Goal: Information Seeking & Learning: Find specific fact

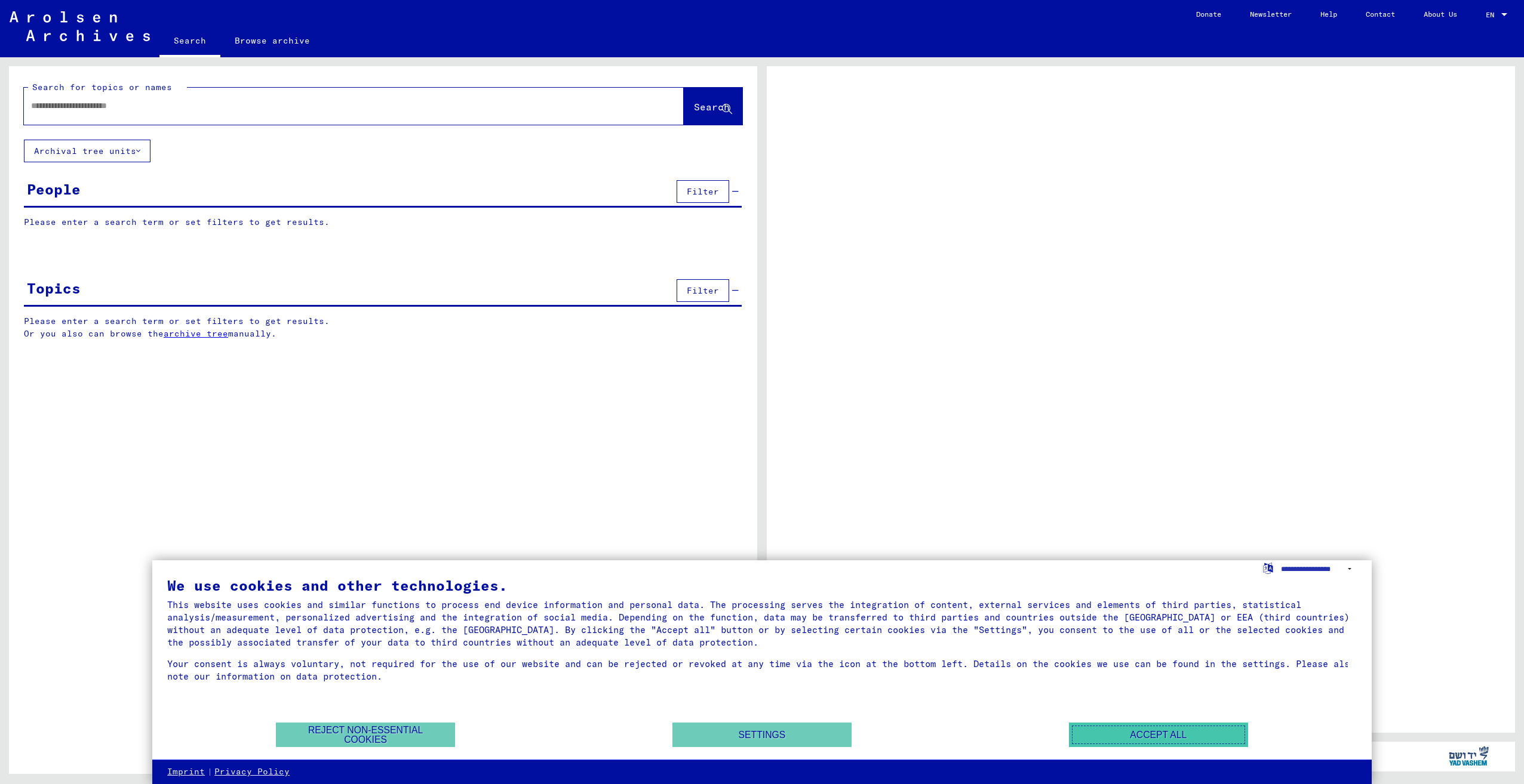
click at [1082, 737] on button "Accept all" at bounding box center [1158, 734] width 179 height 25
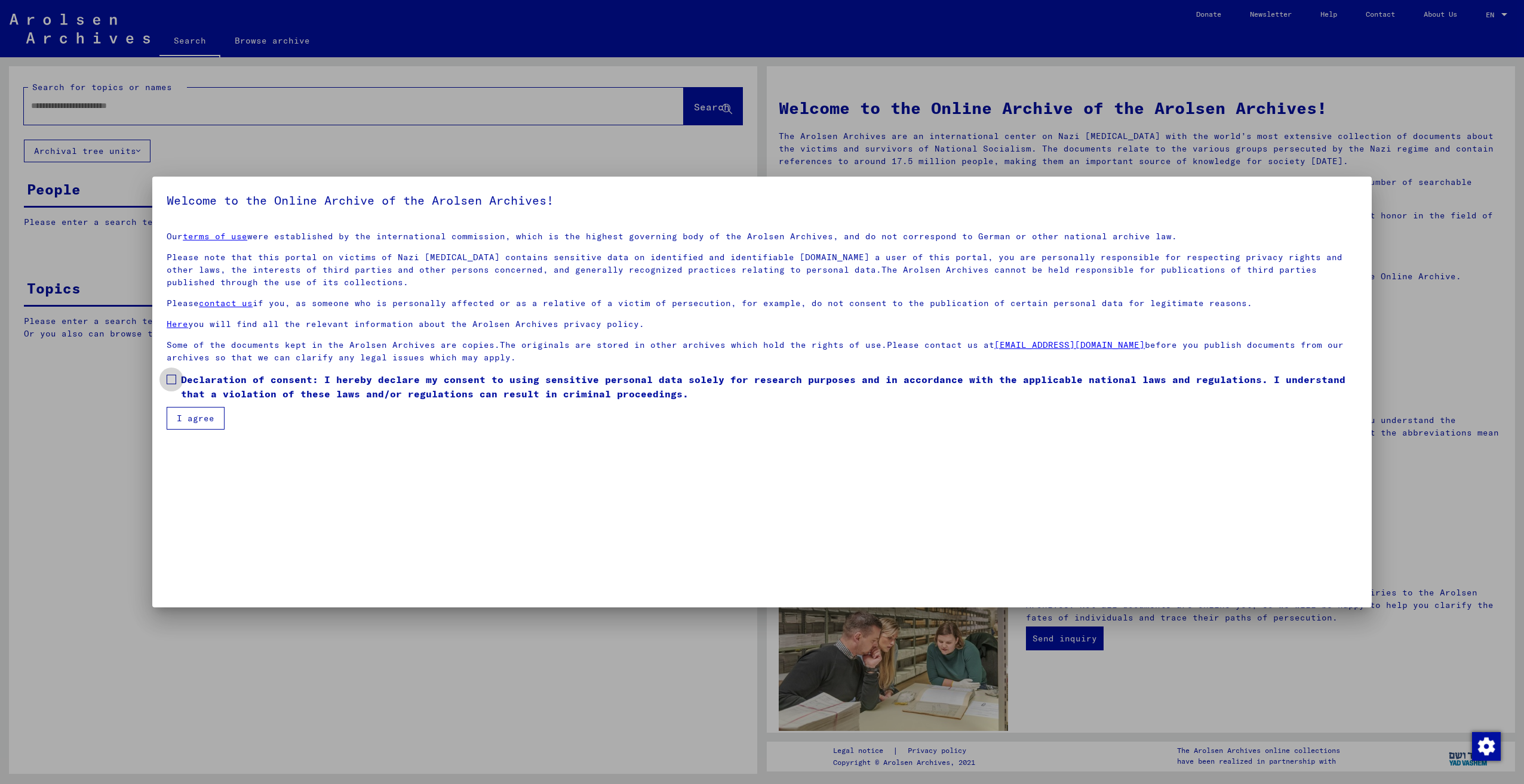
click at [171, 379] on span at bounding box center [171, 379] width 9 height 9
click at [179, 419] on button "I agree" at bounding box center [196, 418] width 58 height 23
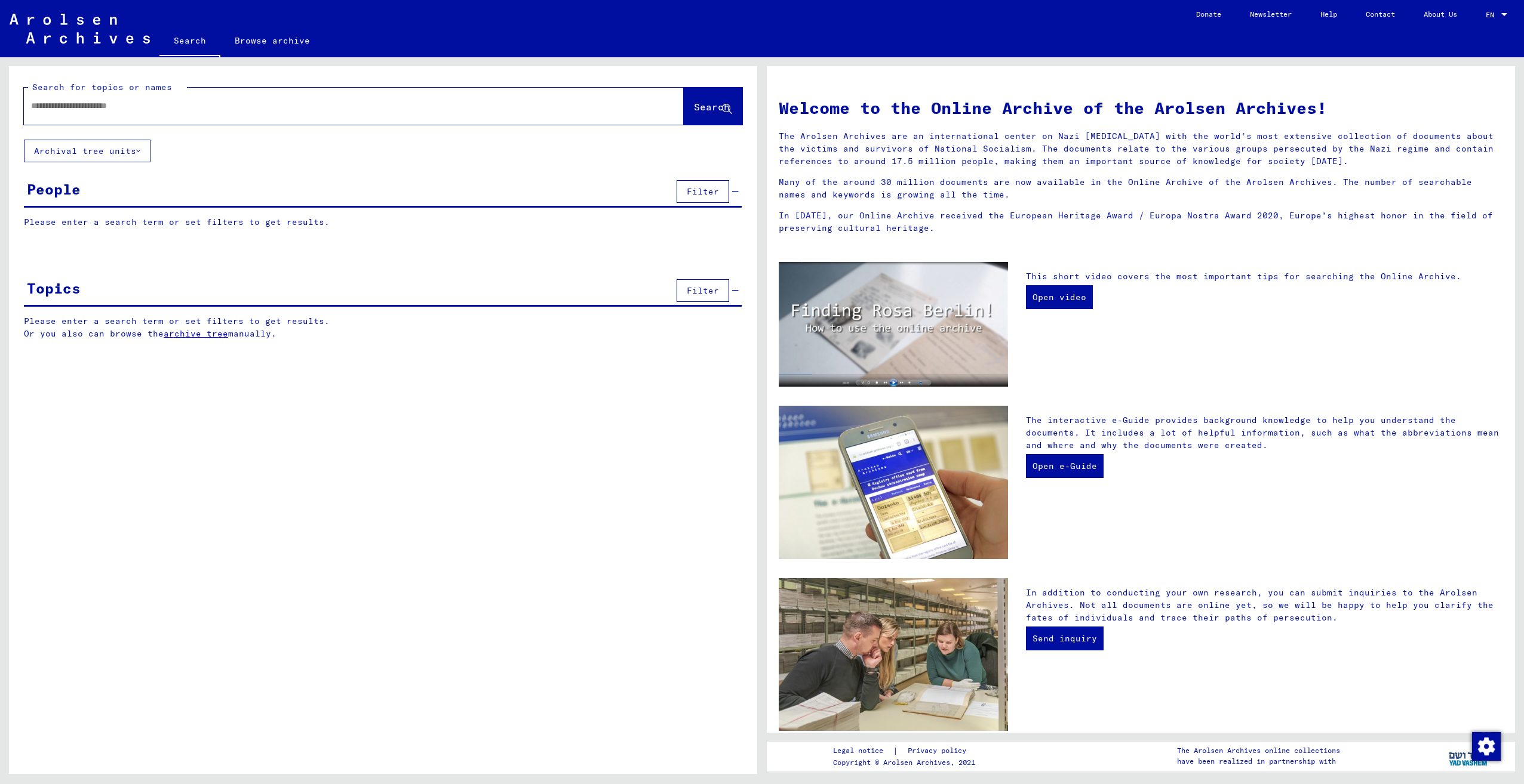
click at [67, 102] on input "text" at bounding box center [339, 106] width 617 height 13
paste input "**********"
type input "**********"
click at [694, 102] on span "Search" at bounding box center [712, 107] width 36 height 12
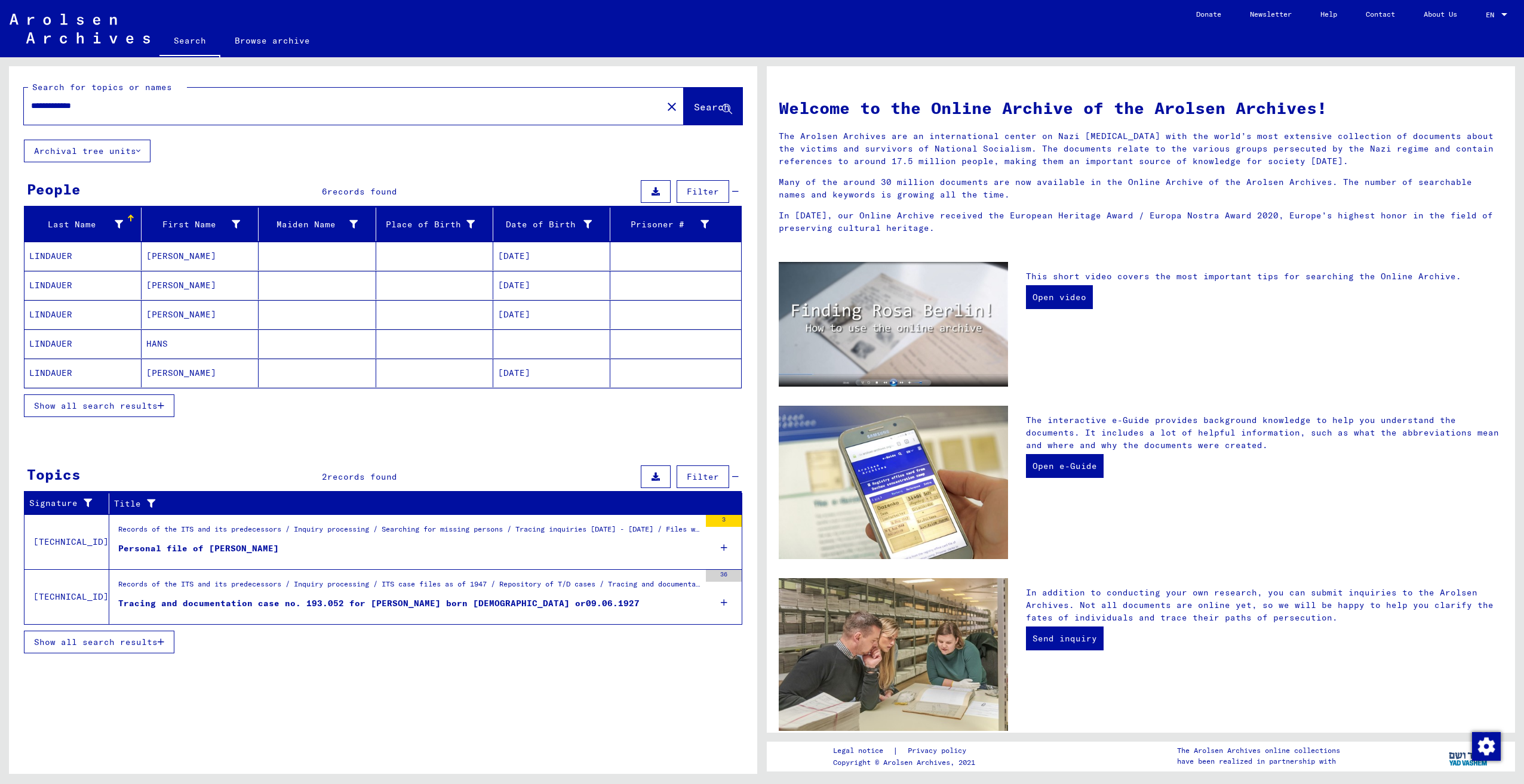
click at [50, 313] on mat-cell "LINDAUER" at bounding box center [83, 315] width 117 height 29
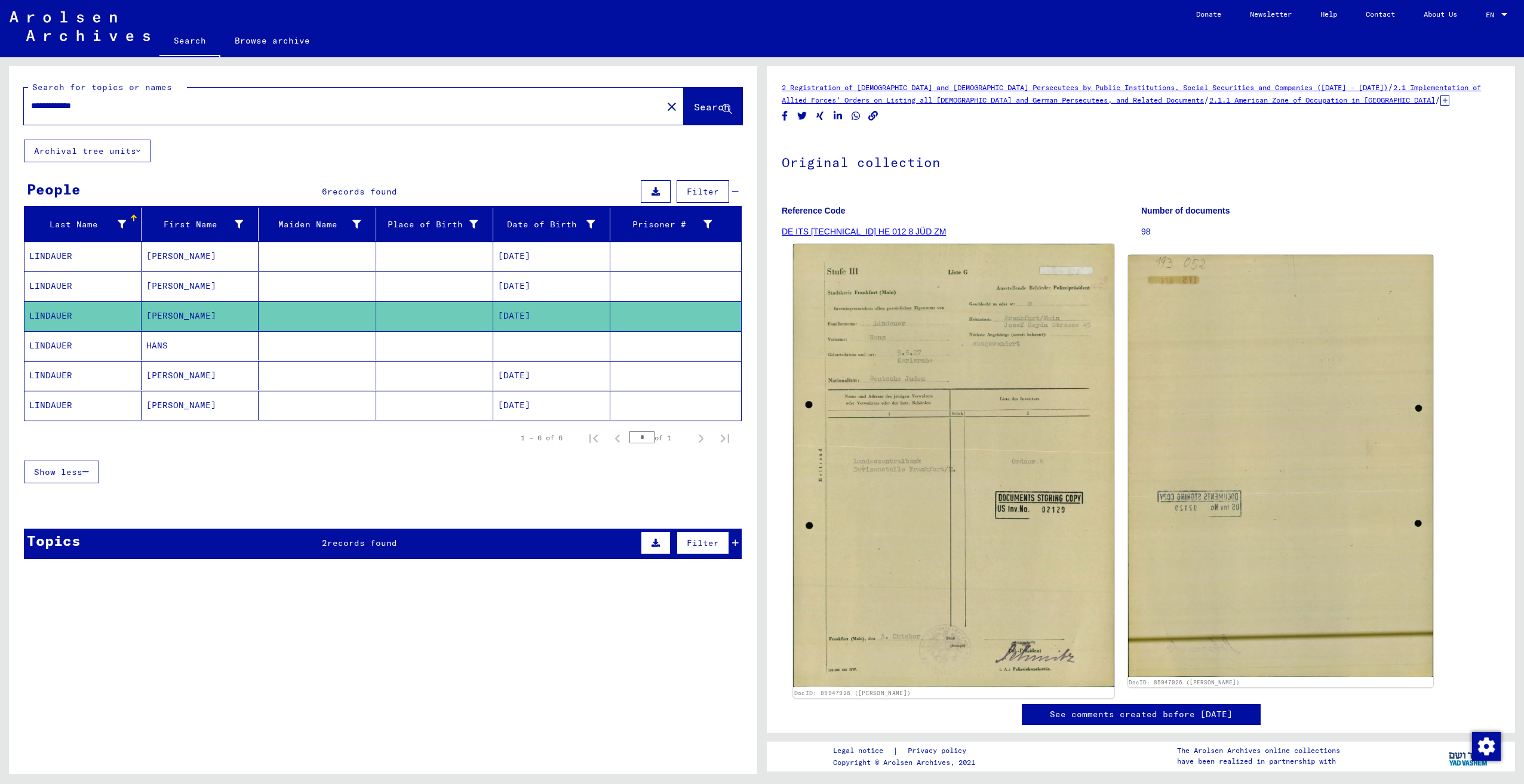
click at [897, 551] on img at bounding box center [952, 465] width 320 height 443
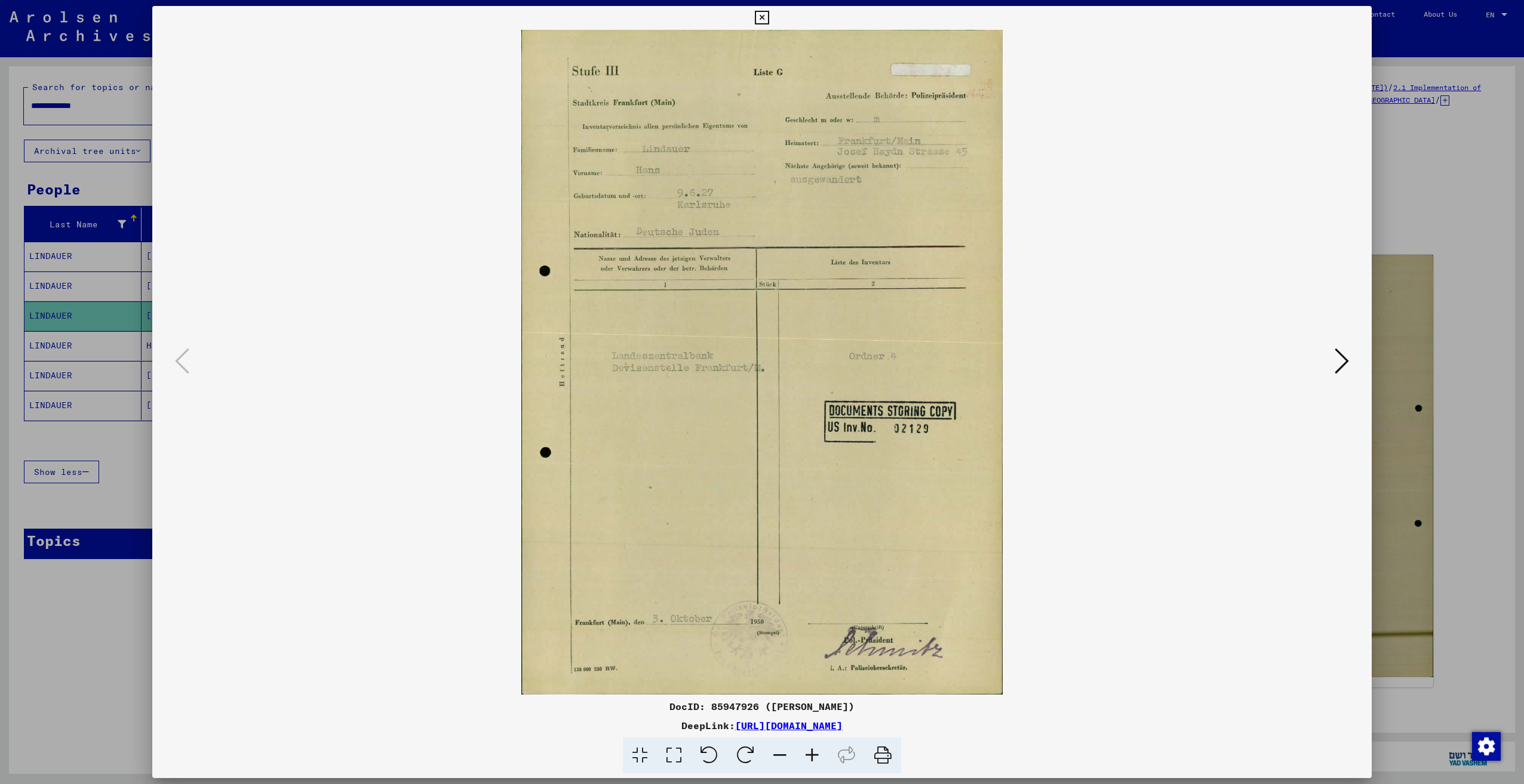
click at [1328, 363] on img at bounding box center [762, 362] width 1138 height 665
click at [1339, 360] on icon at bounding box center [1341, 361] width 15 height 29
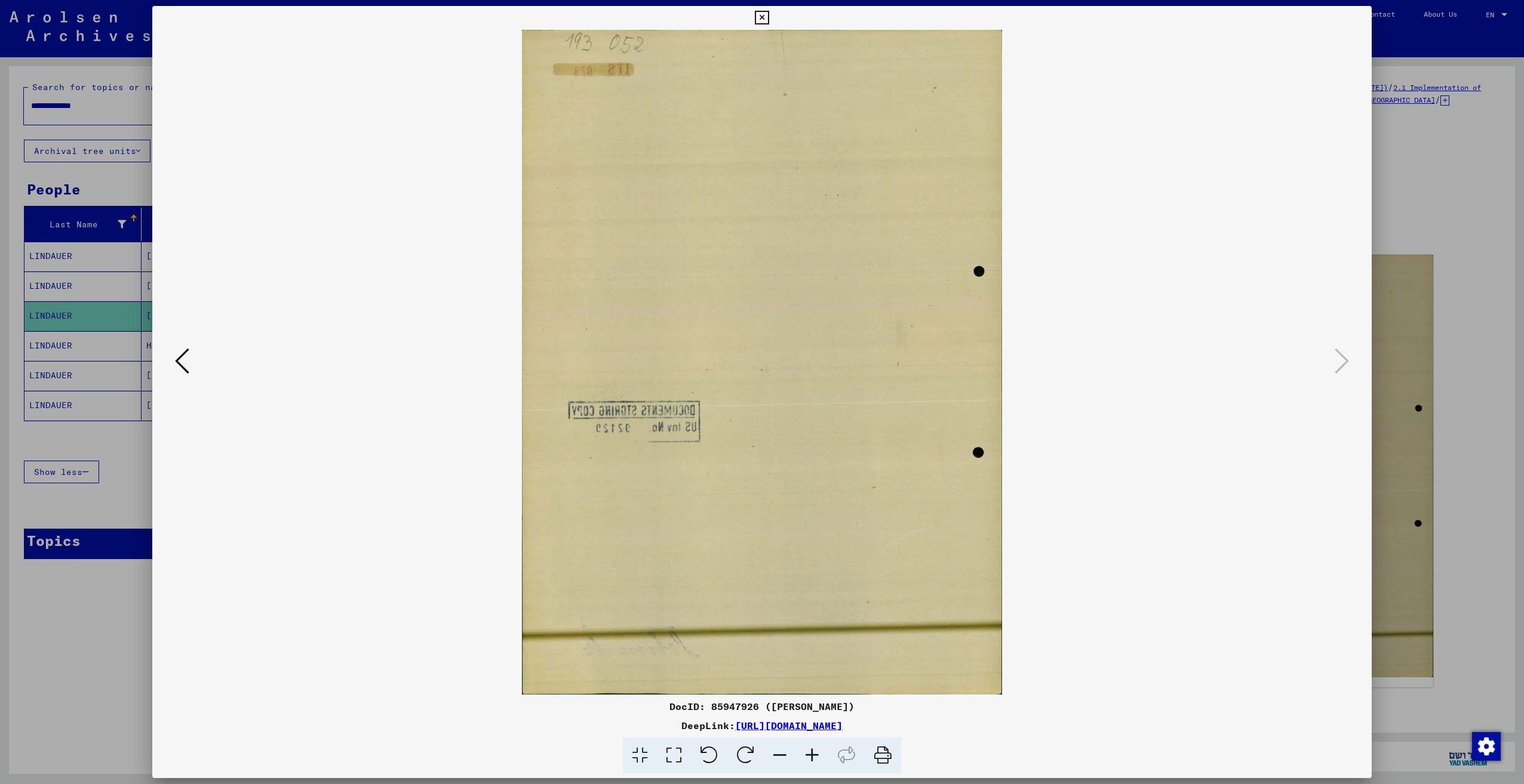
click at [182, 362] on icon at bounding box center [182, 361] width 15 height 29
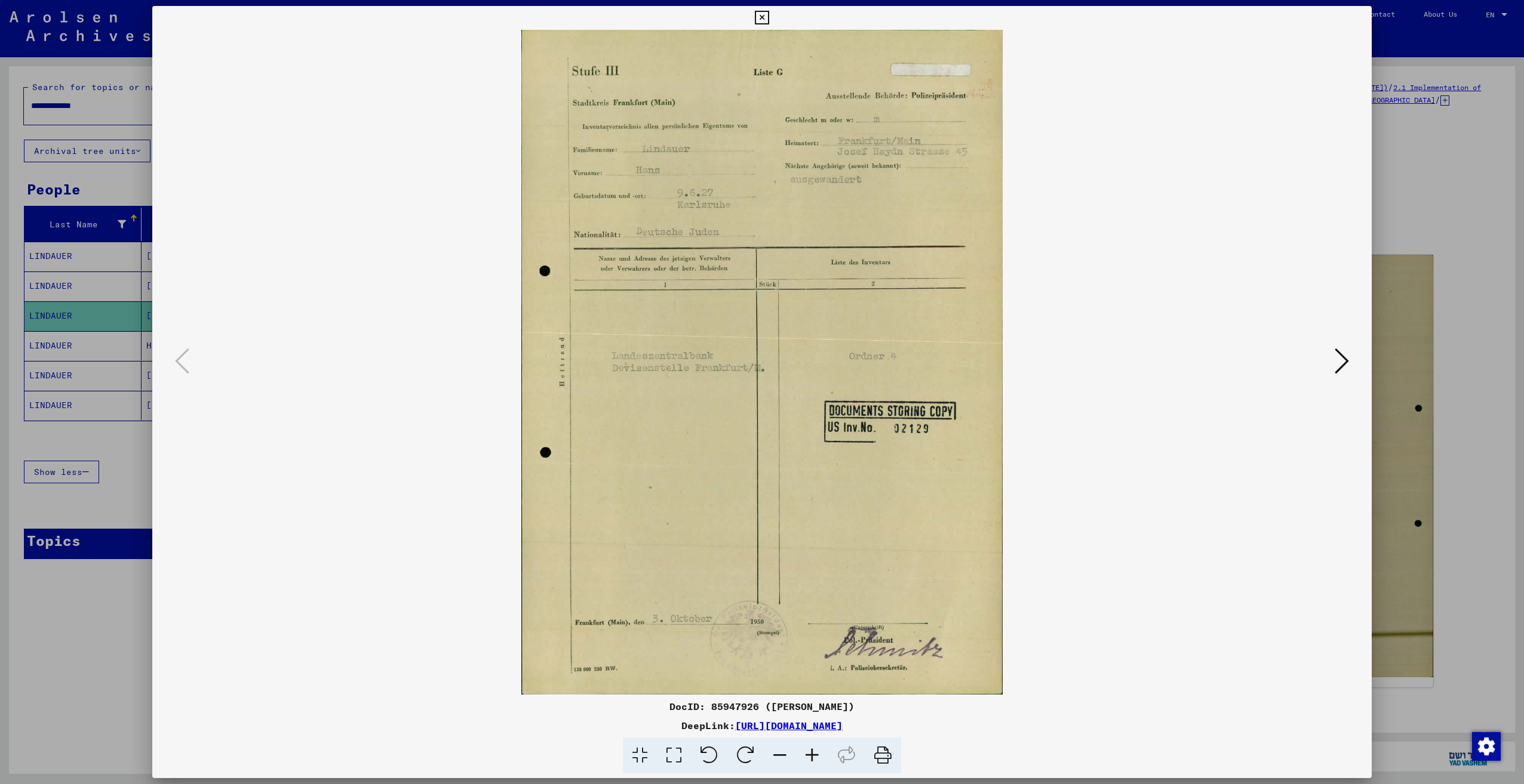
click at [762, 13] on icon at bounding box center [761, 18] width 14 height 15
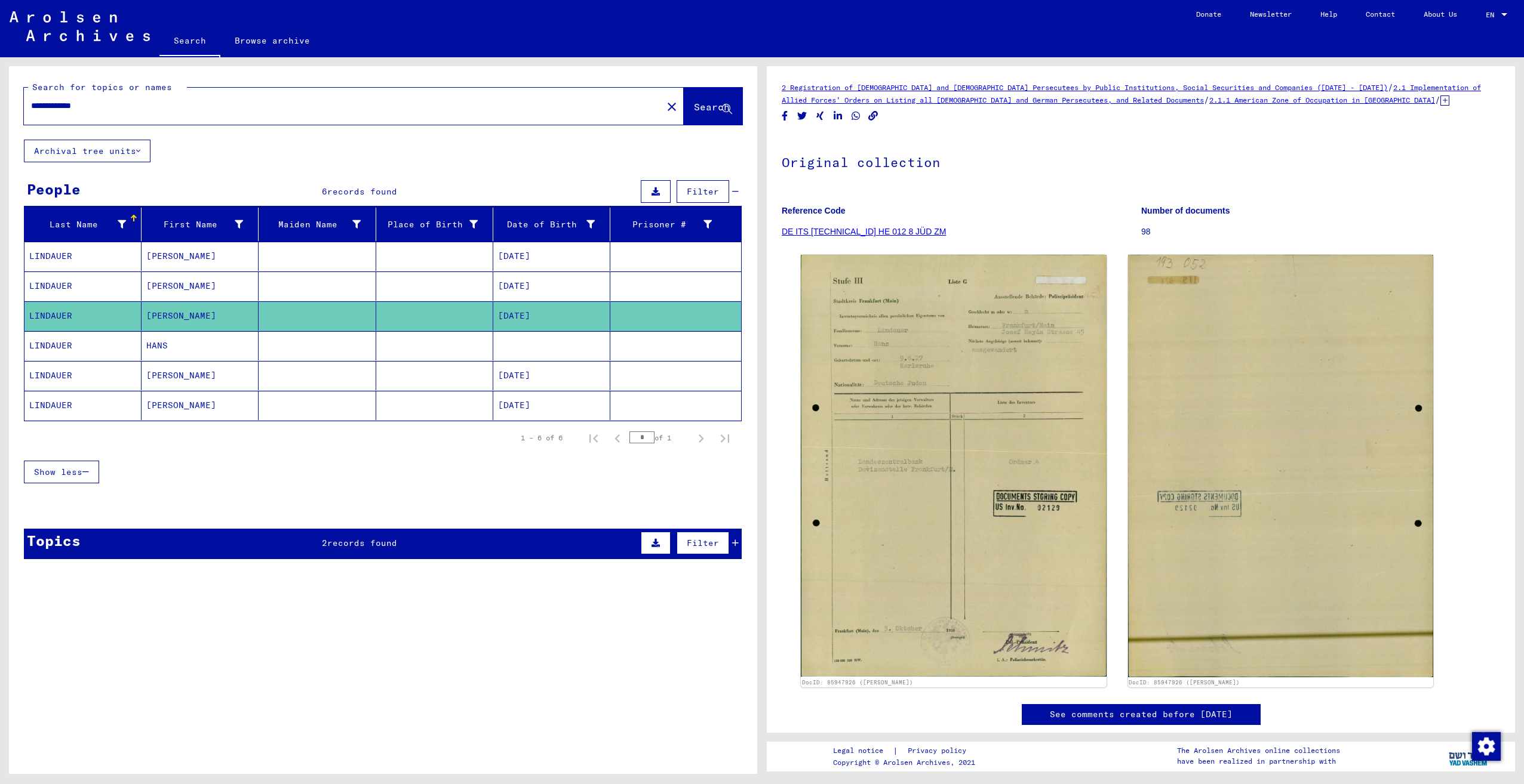
click at [56, 374] on mat-cell "LINDAUER" at bounding box center [83, 376] width 117 height 29
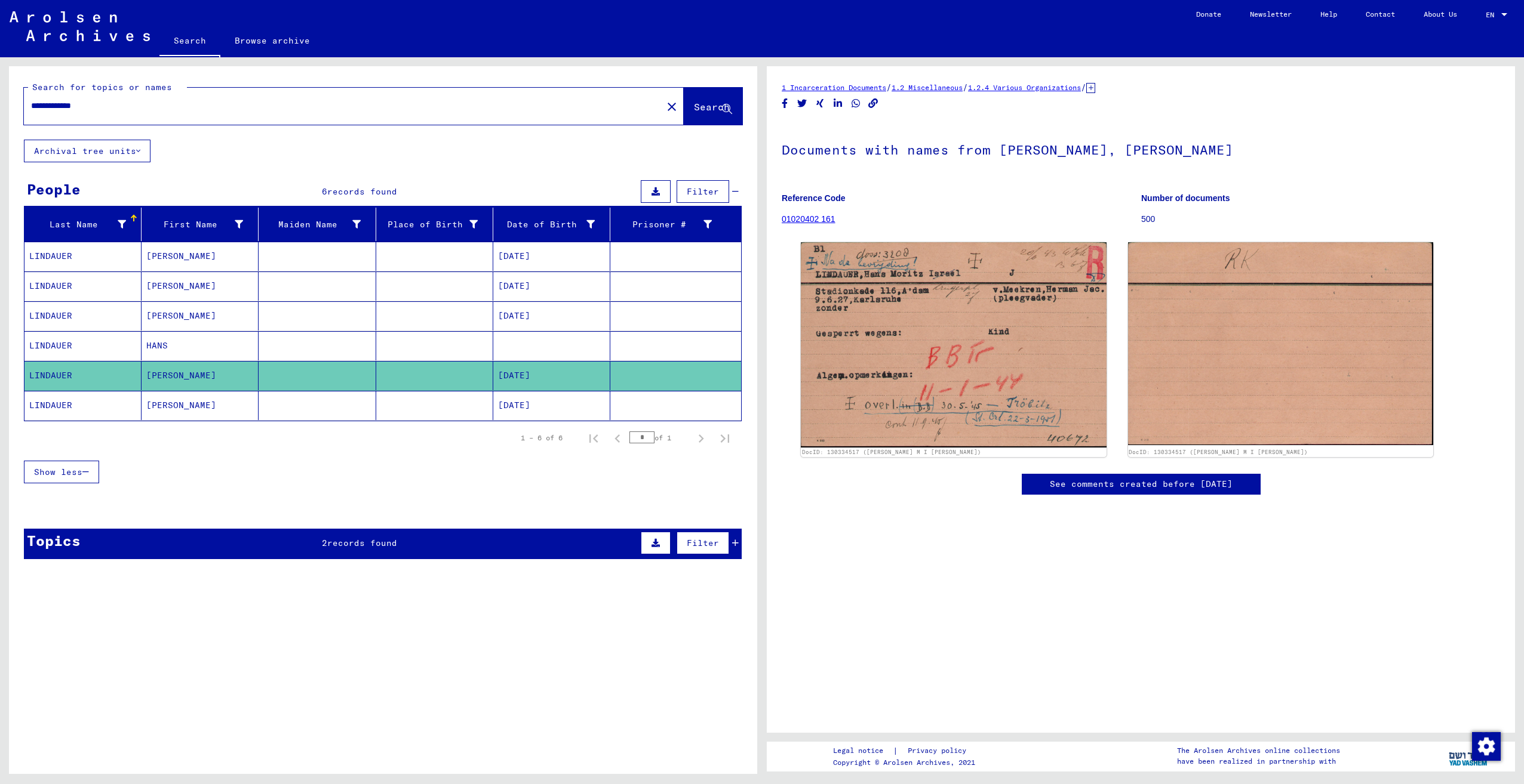
click at [148, 348] on mat-cell "HANS" at bounding box center [200, 346] width 117 height 29
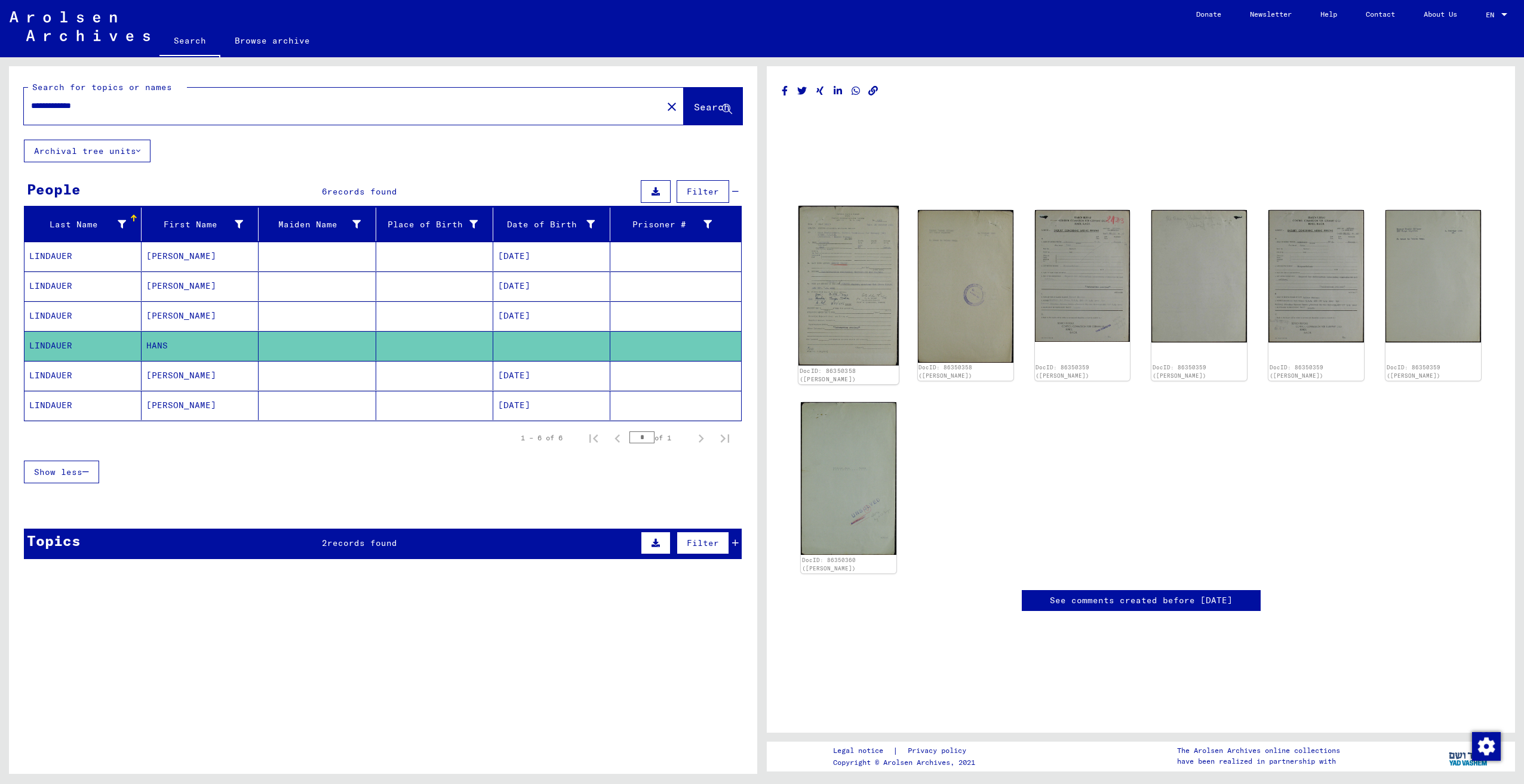
click at [811, 266] on img at bounding box center [847, 285] width 100 height 160
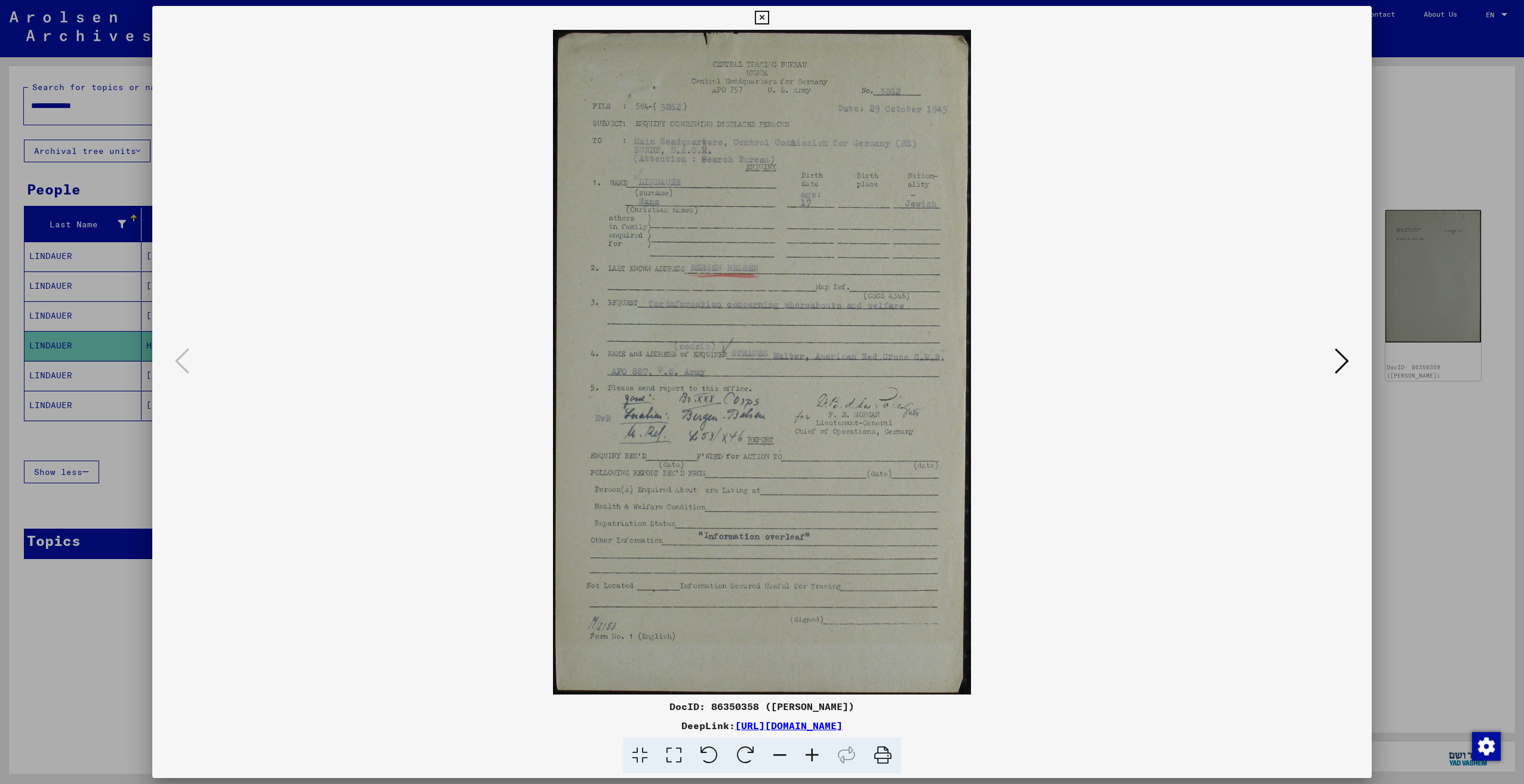
click at [1342, 361] on icon at bounding box center [1341, 361] width 15 height 29
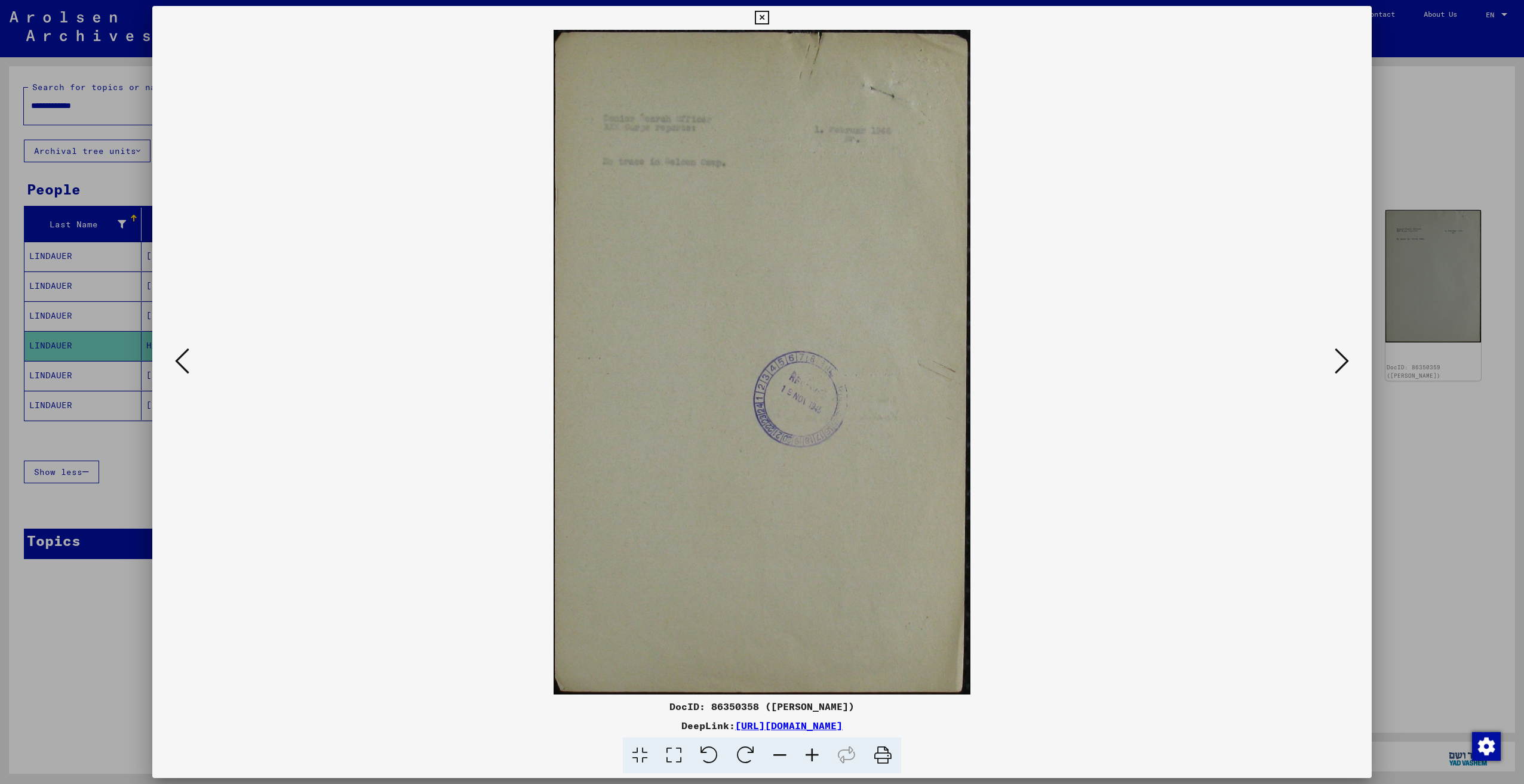
click at [1342, 361] on icon at bounding box center [1341, 361] width 15 height 29
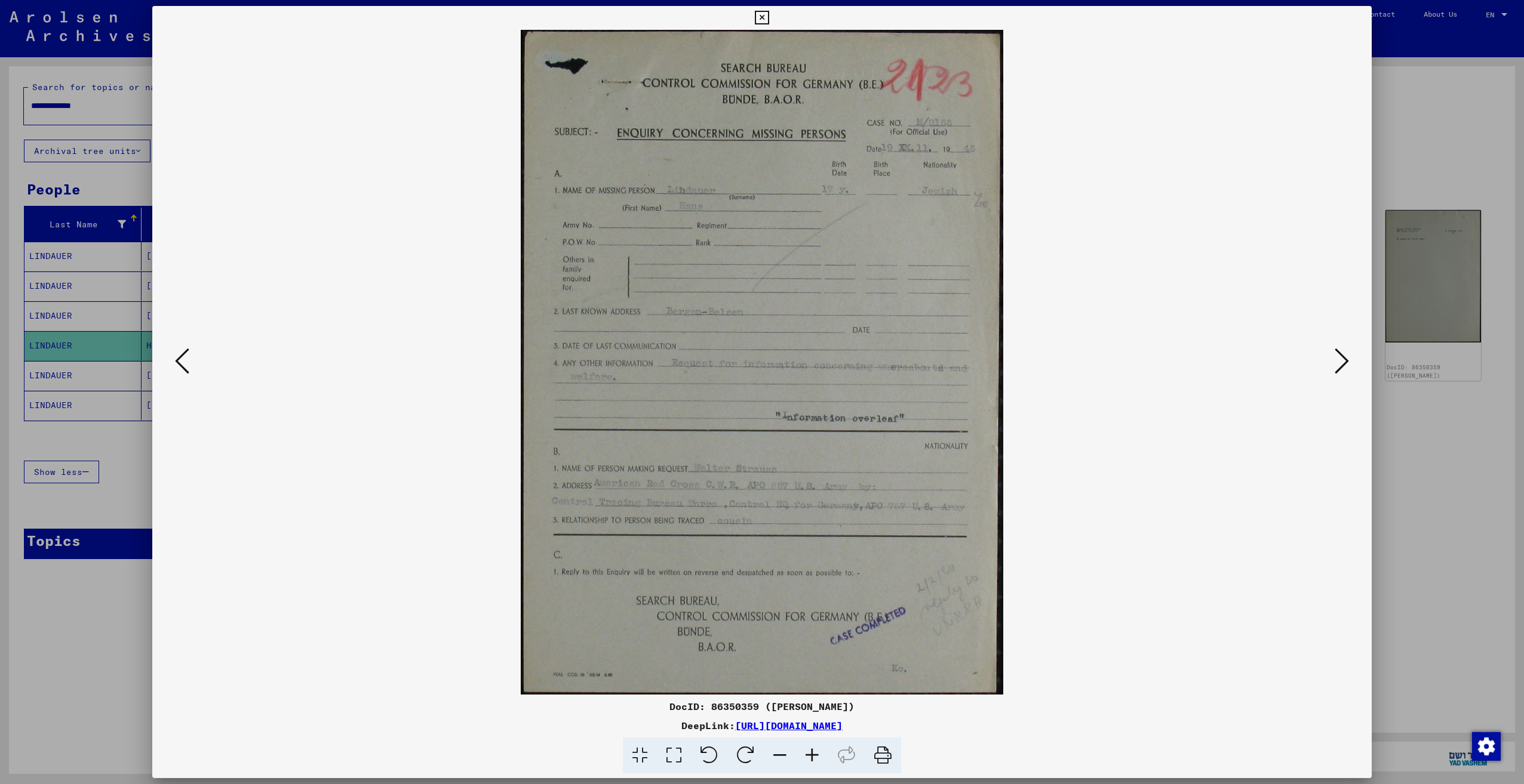
click at [1342, 361] on icon at bounding box center [1341, 361] width 15 height 29
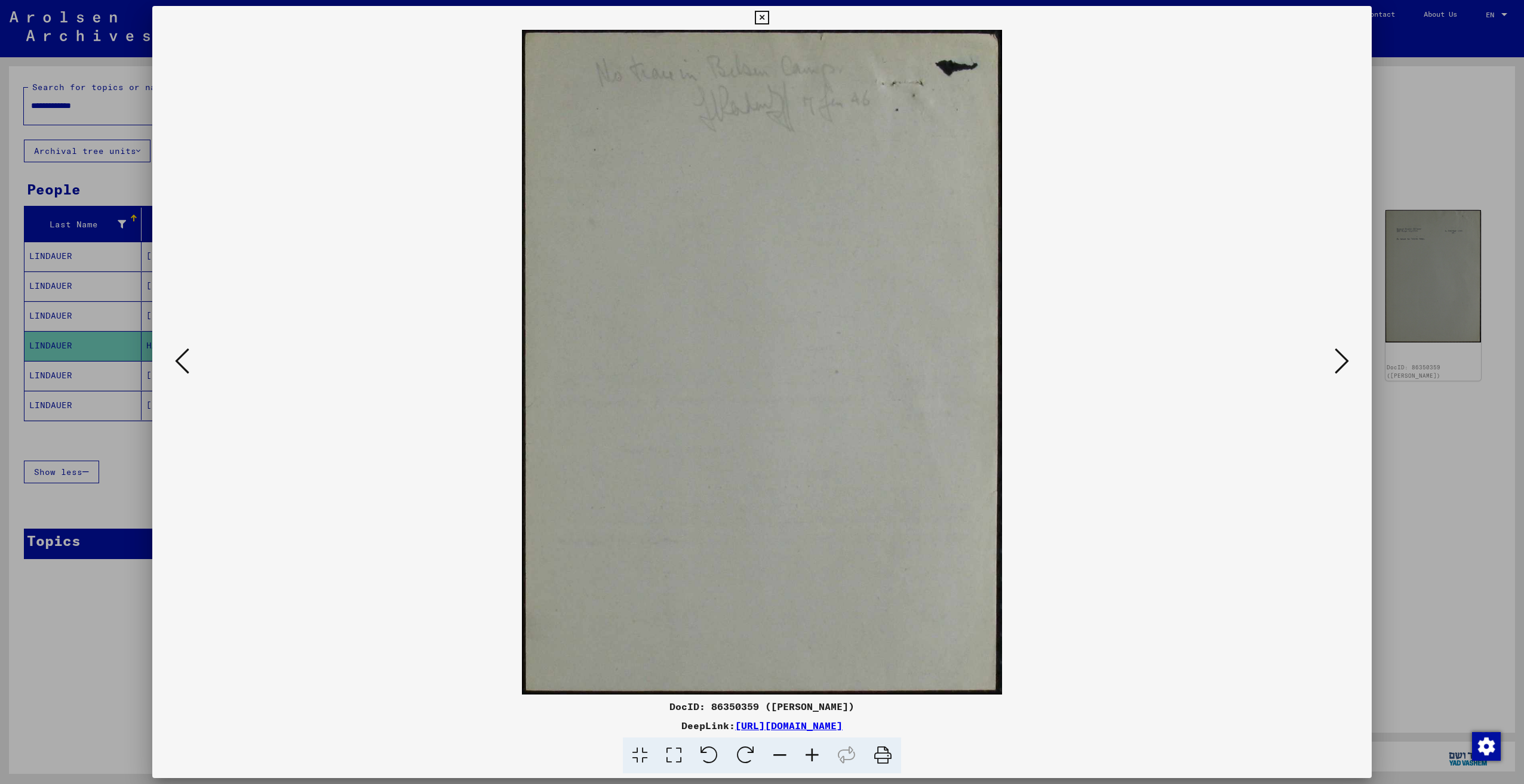
click at [1342, 361] on icon at bounding box center [1341, 361] width 15 height 29
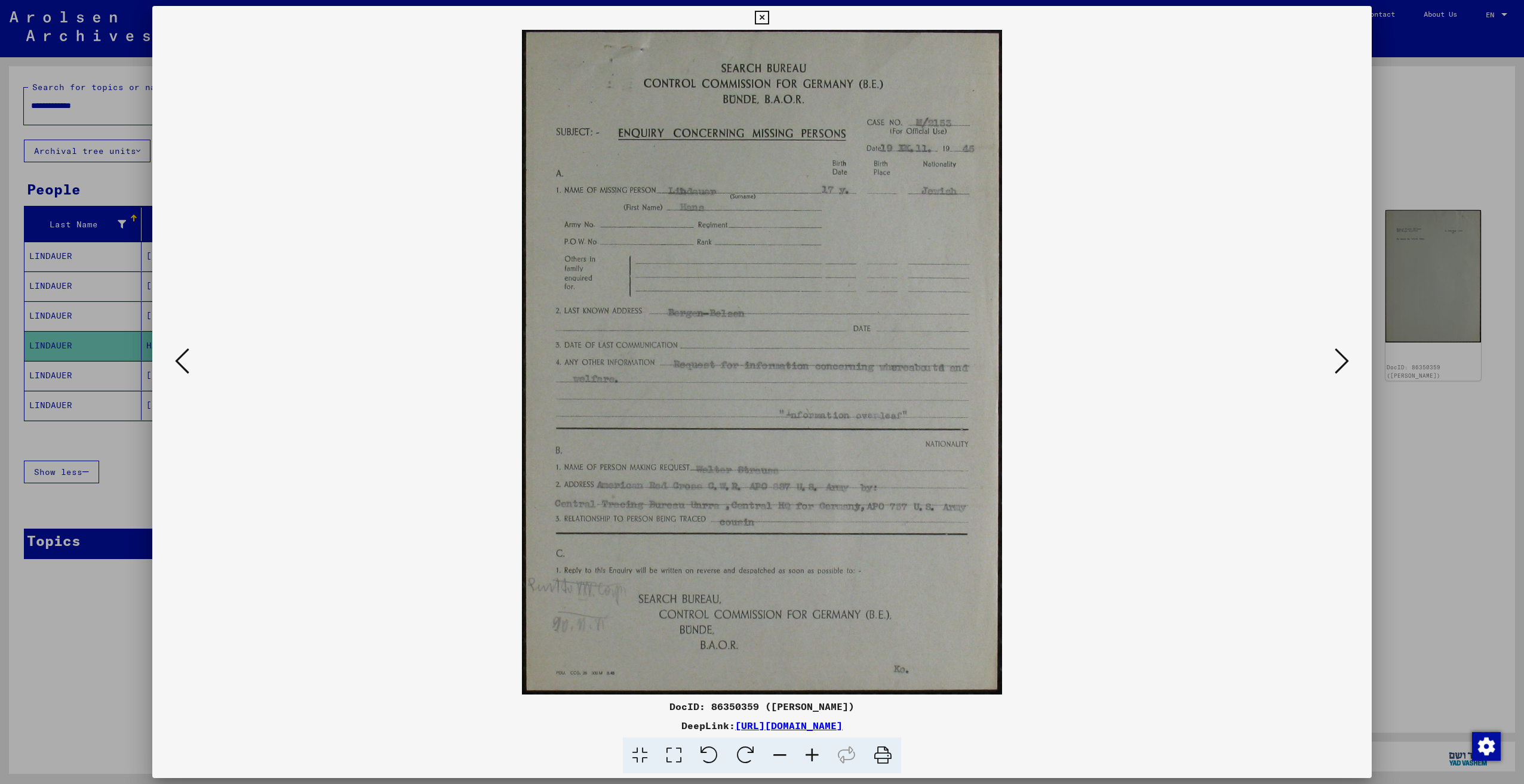
click at [1342, 361] on icon at bounding box center [1341, 361] width 15 height 29
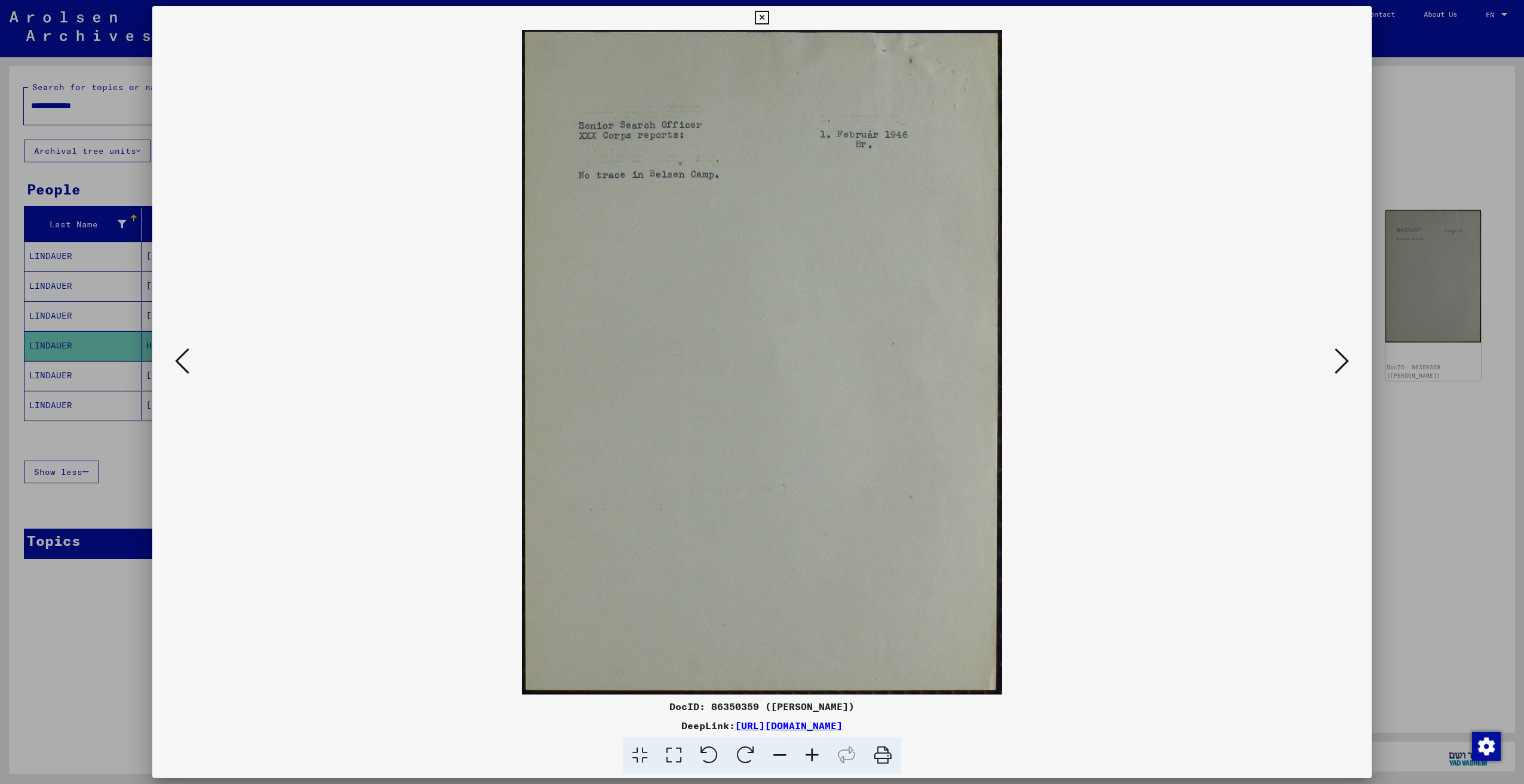
click at [1342, 361] on icon at bounding box center [1341, 361] width 15 height 29
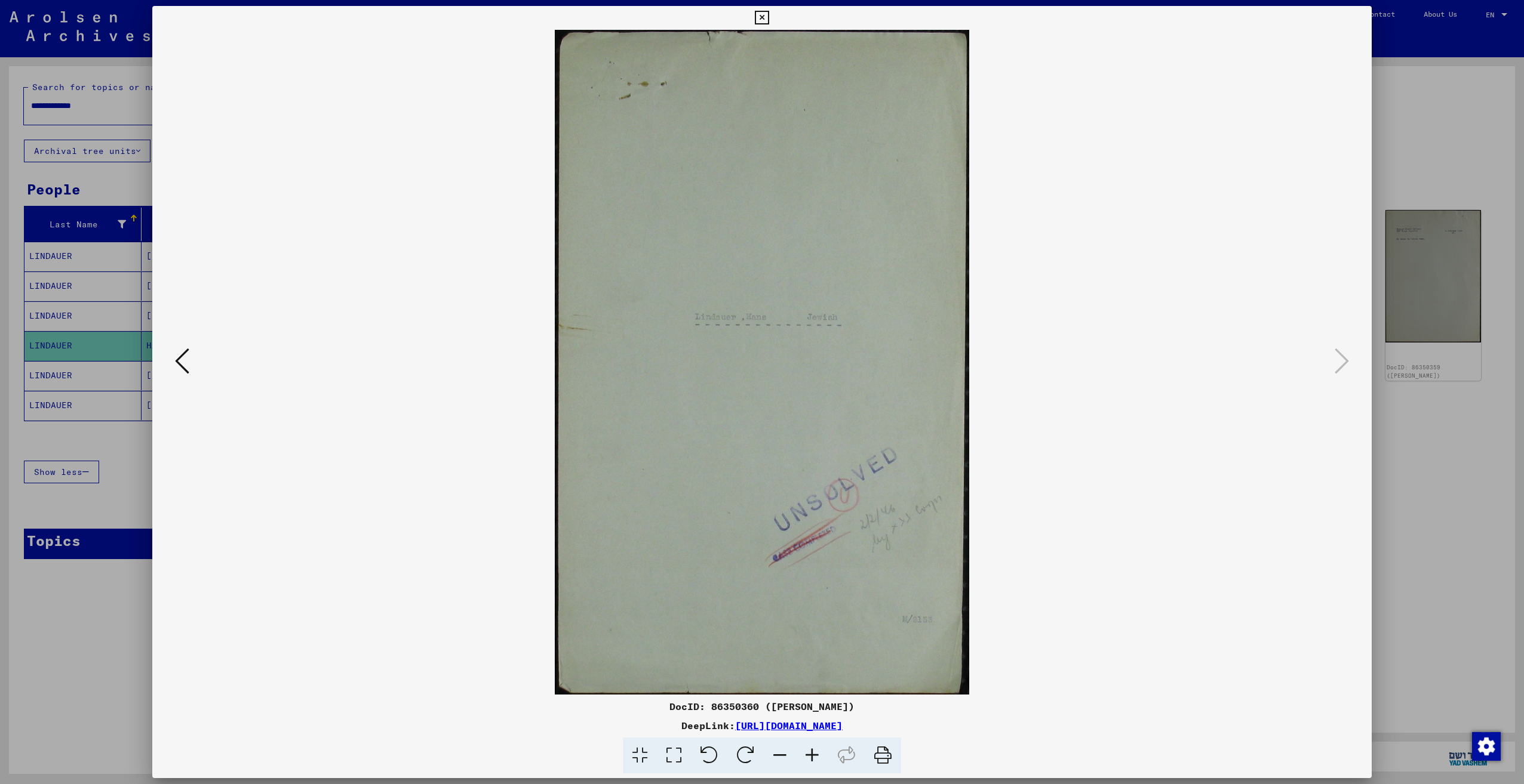
click at [755, 20] on icon at bounding box center [761, 18] width 14 height 15
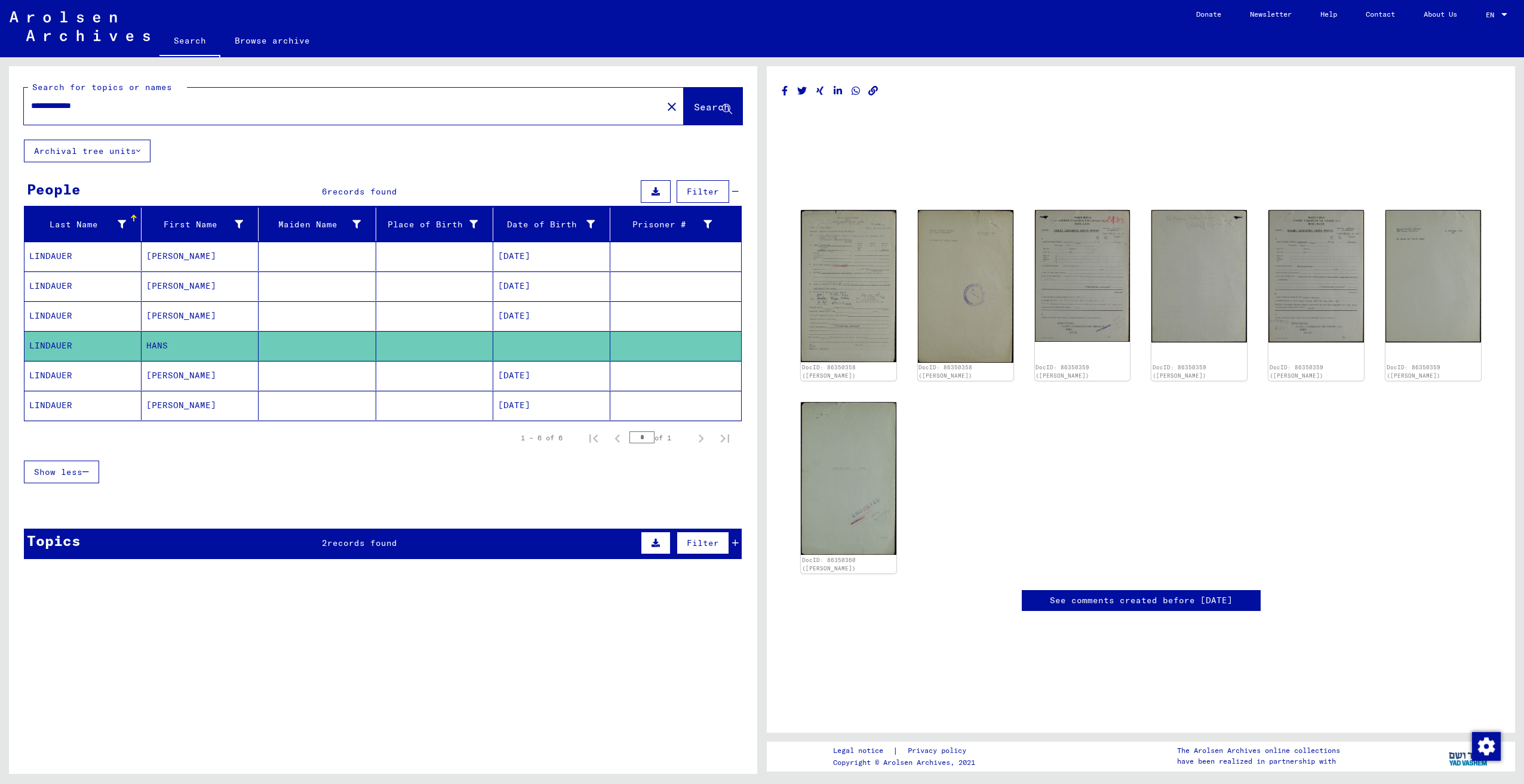
click at [147, 403] on mat-cell "[PERSON_NAME]" at bounding box center [200, 406] width 117 height 29
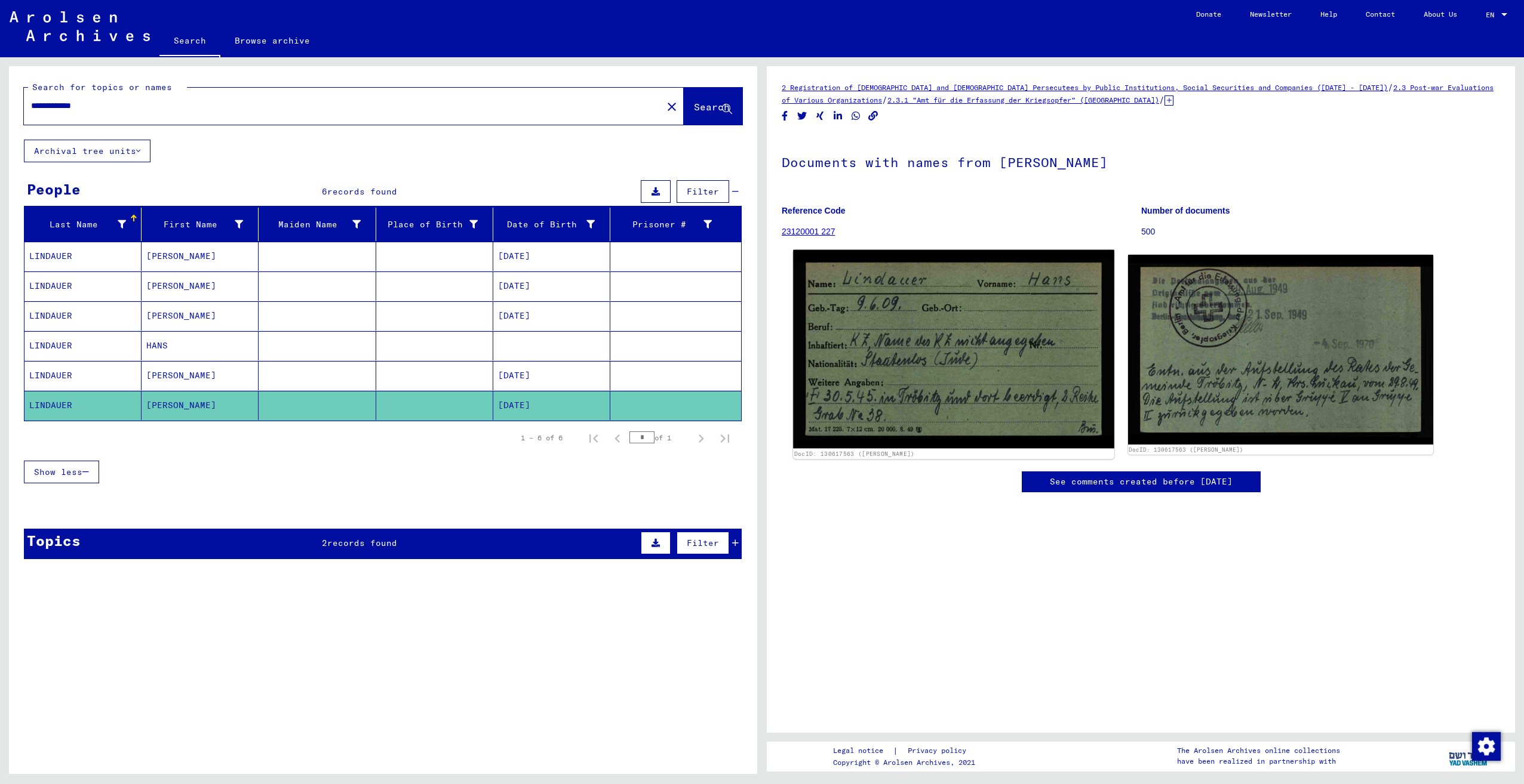
click at [1011, 350] on img at bounding box center [952, 349] width 320 height 199
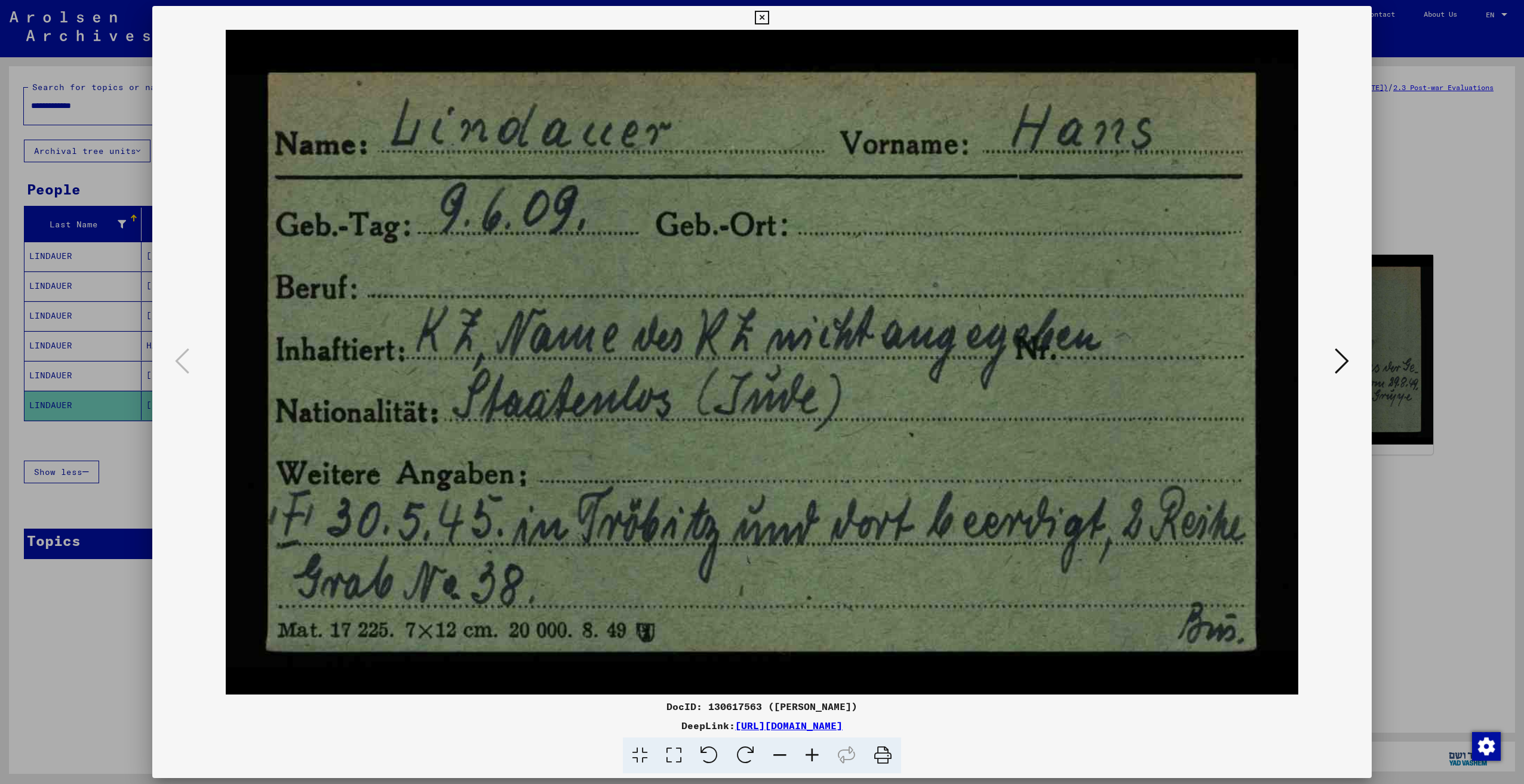
click at [1331, 354] on button at bounding box center [1341, 362] width 21 height 34
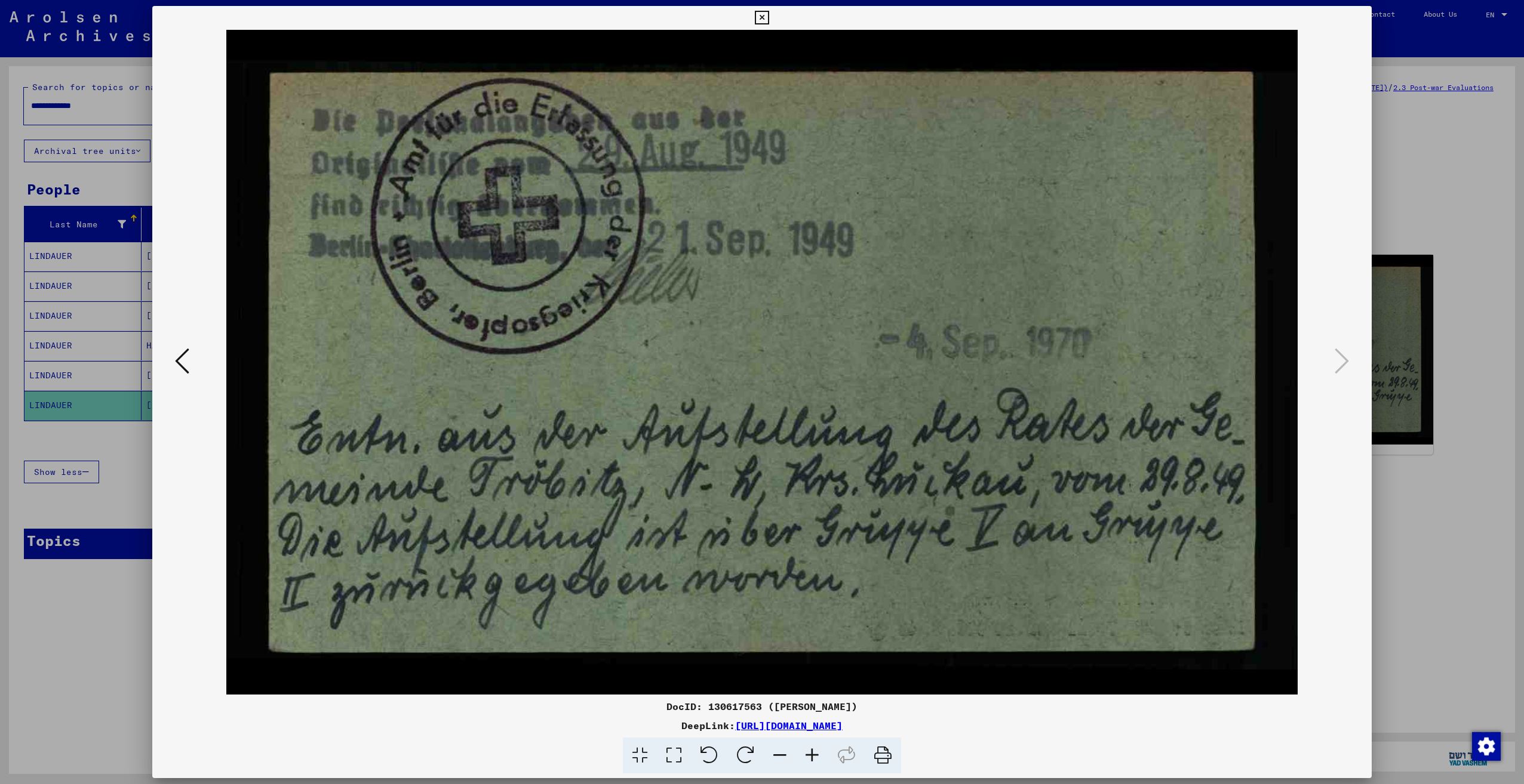
click at [184, 355] on icon at bounding box center [182, 361] width 15 height 29
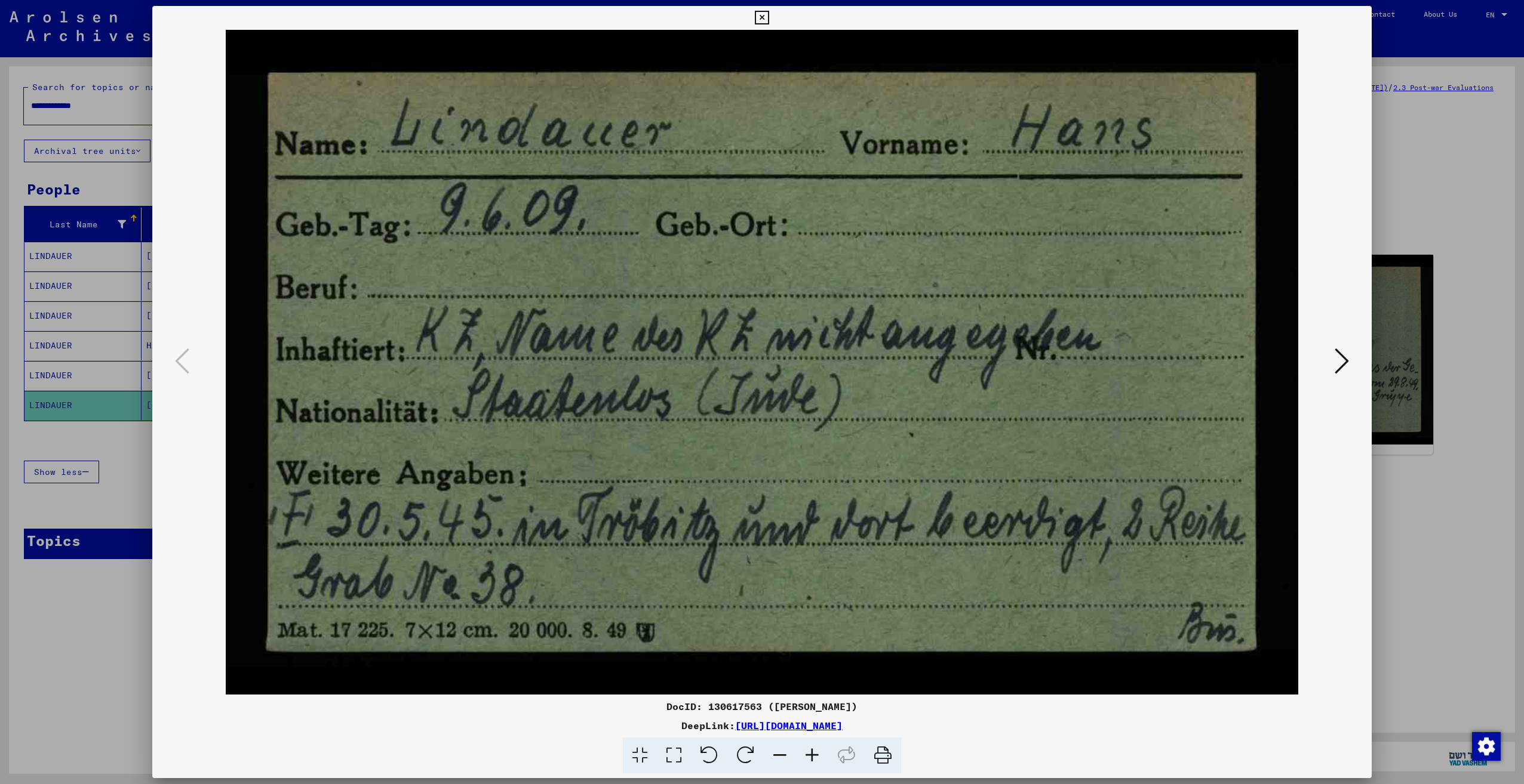
click at [1332, 351] on button at bounding box center [1341, 362] width 21 height 34
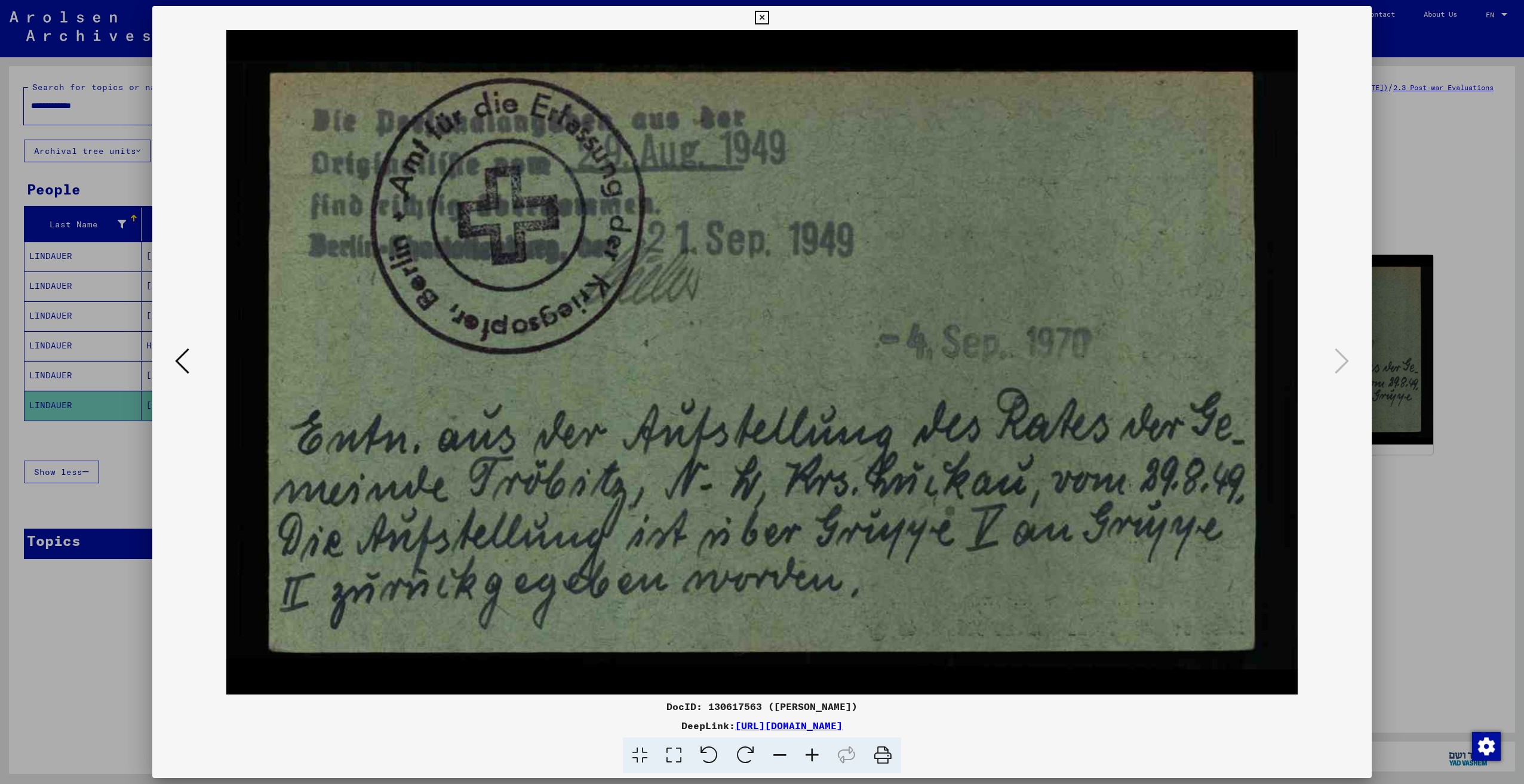
click at [170, 354] on div at bounding box center [761, 362] width 1219 height 665
click at [178, 357] on icon at bounding box center [182, 361] width 15 height 29
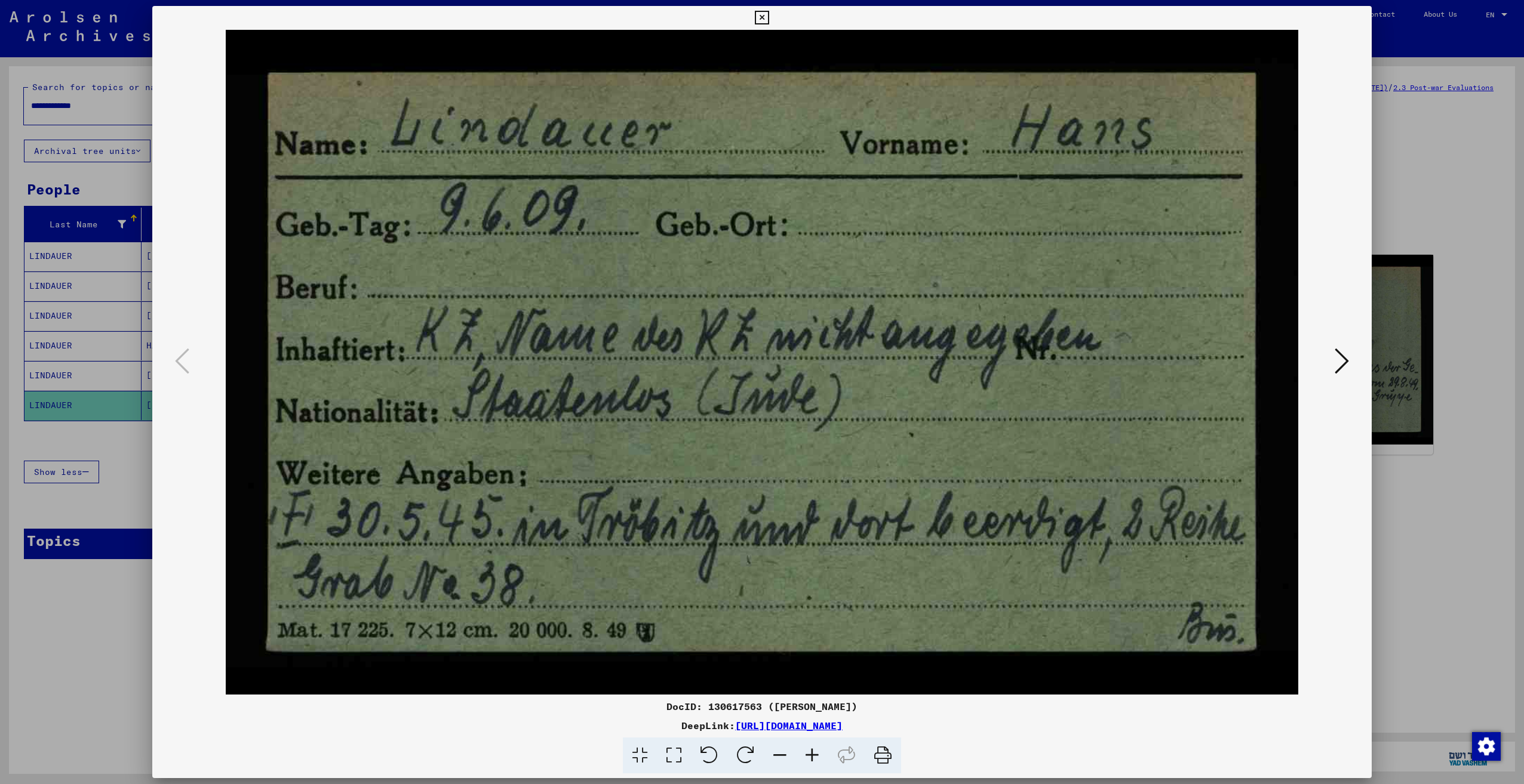
click at [766, 15] on icon at bounding box center [761, 18] width 14 height 15
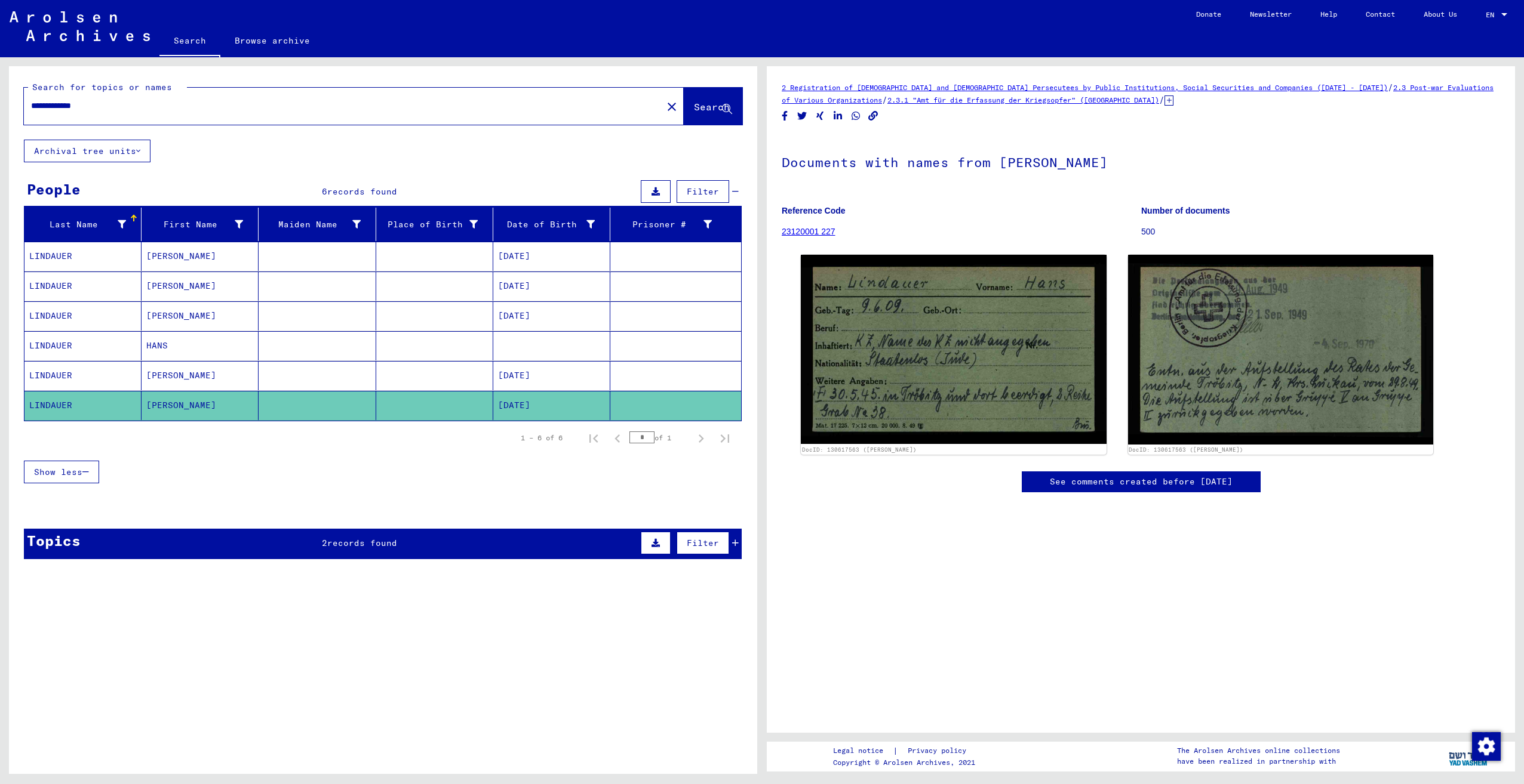
click at [189, 253] on mat-cell "[PERSON_NAME]" at bounding box center [200, 256] width 117 height 29
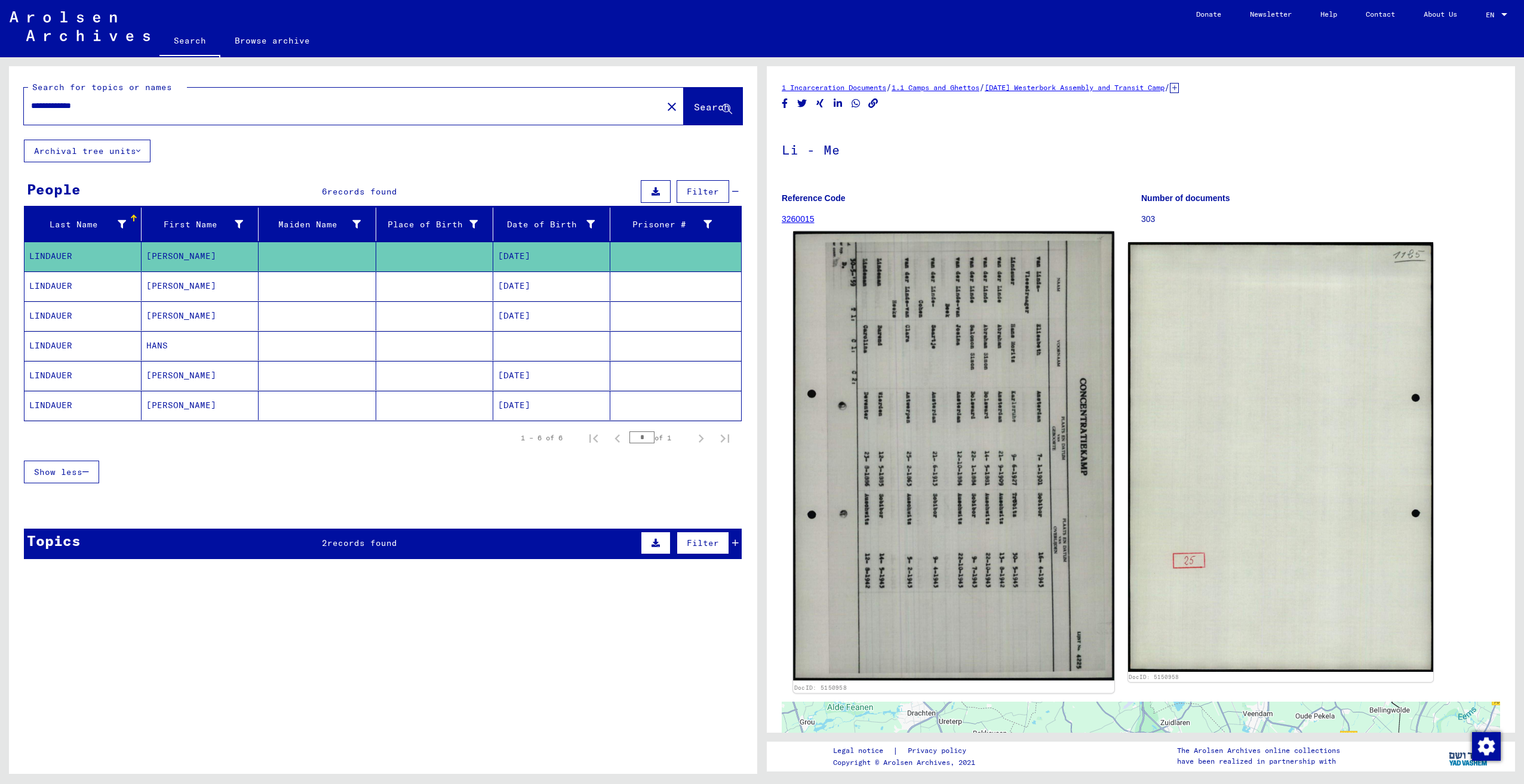
click at [921, 435] on img at bounding box center [952, 456] width 320 height 449
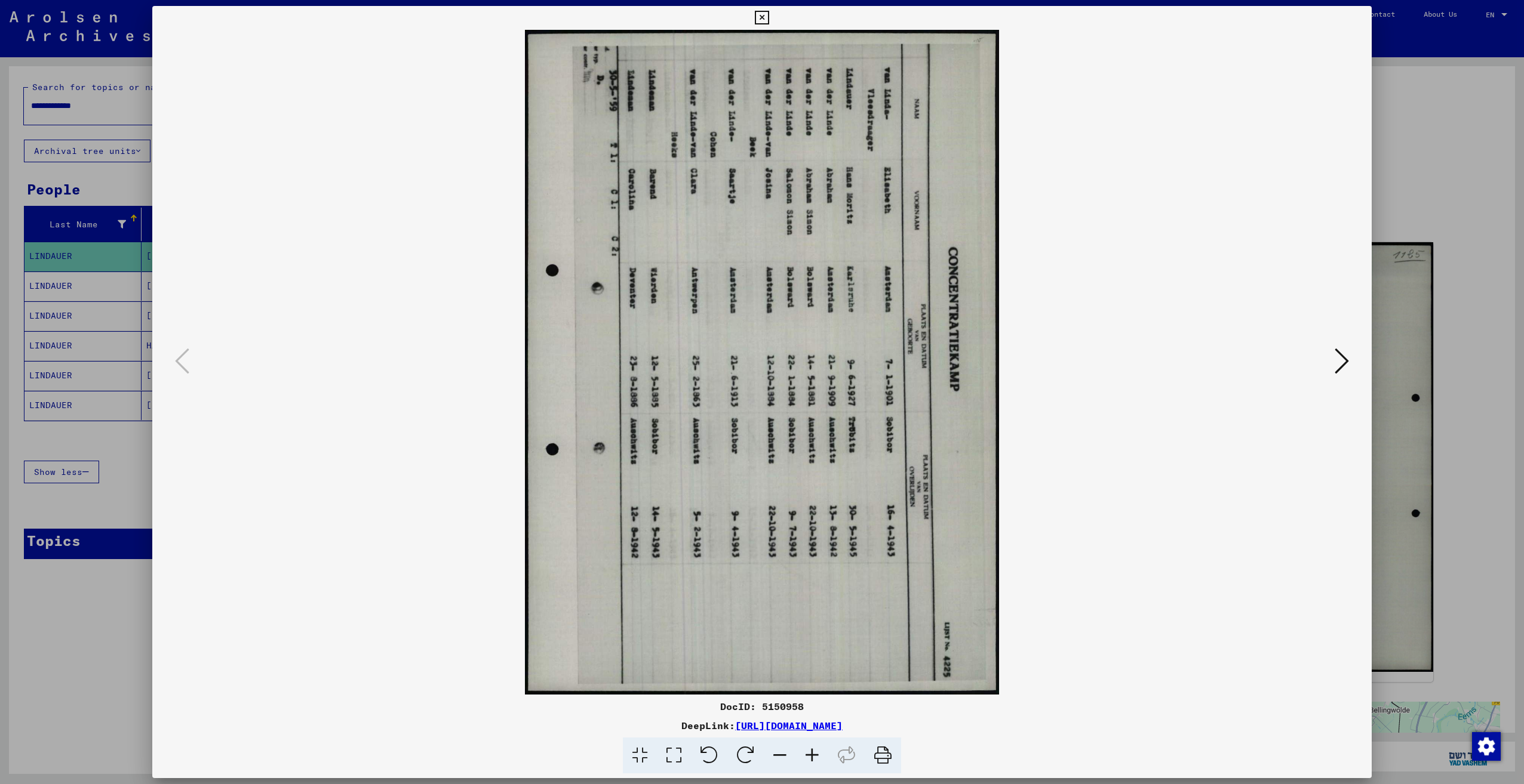
click at [715, 757] on icon at bounding box center [709, 756] width 37 height 37
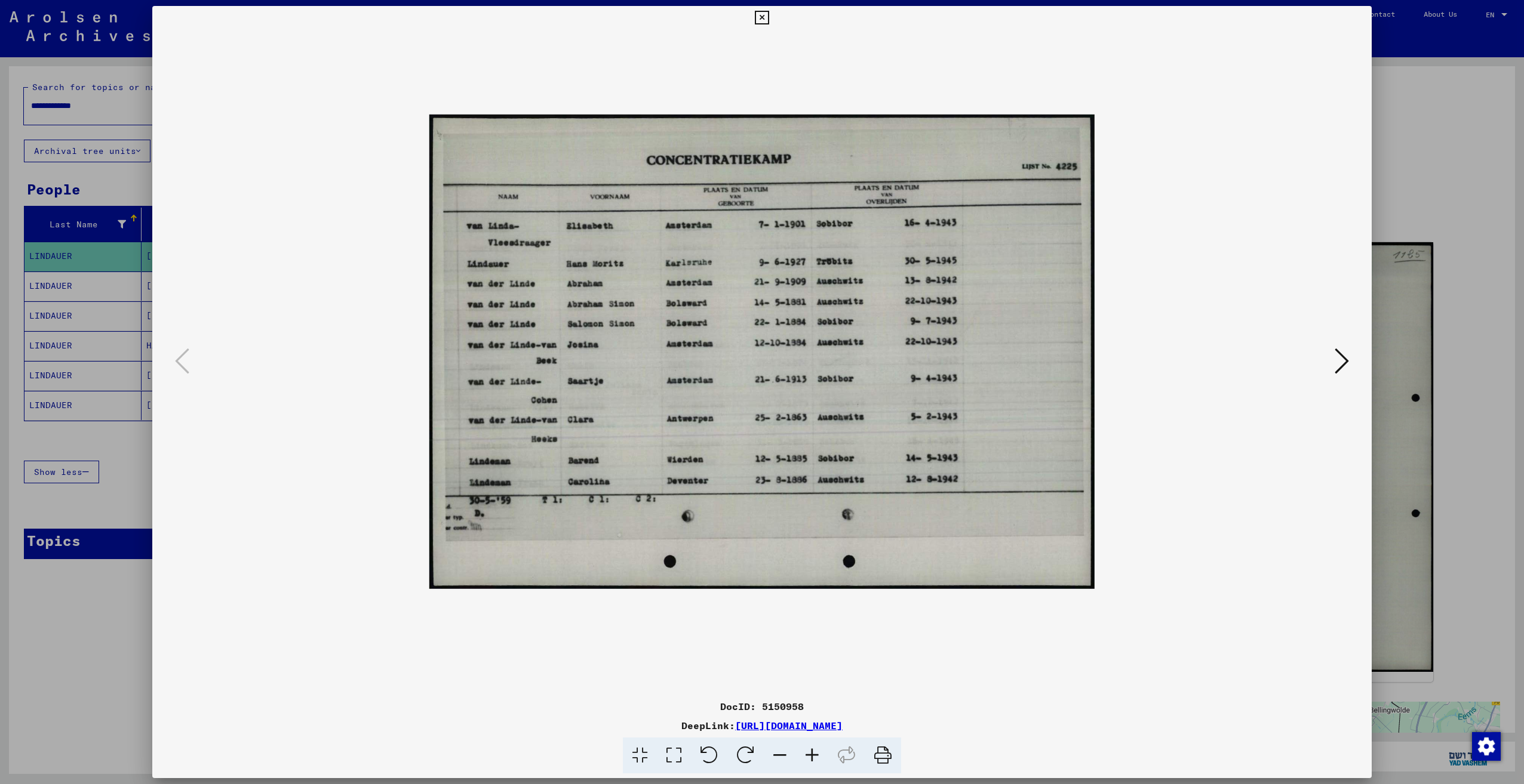
scroll to position [11, 0]
drag, startPoint x: 964, startPoint y: 275, endPoint x: 839, endPoint y: 264, distance: 125.5
click at [839, 264] on img at bounding box center [762, 351] width 665 height 1138
click at [1436, 120] on div at bounding box center [762, 392] width 1524 height 784
